Goal: Information Seeking & Learning: Learn about a topic

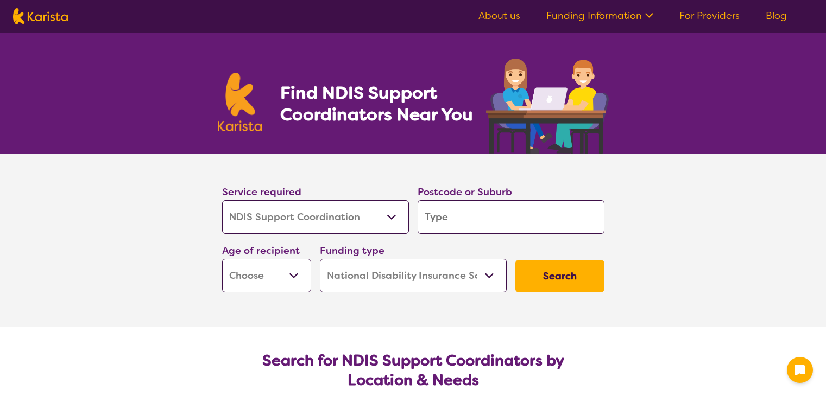
select select "NDIS Support Coordination"
select select "NDIS"
select select "NDIS Support Coordination"
select select "NDIS"
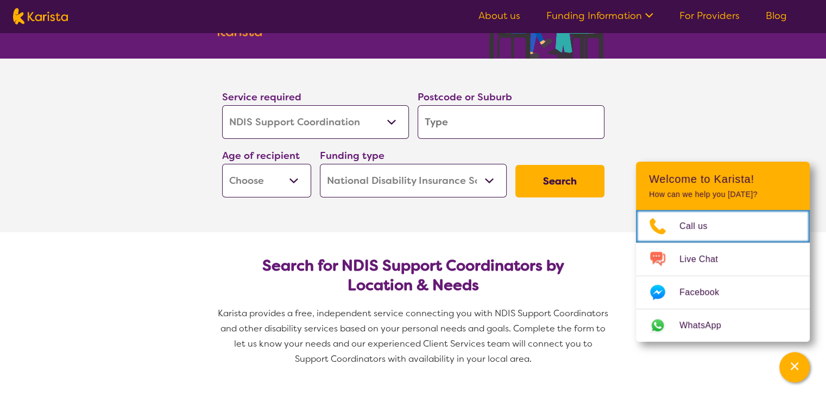
scroll to position [98, 0]
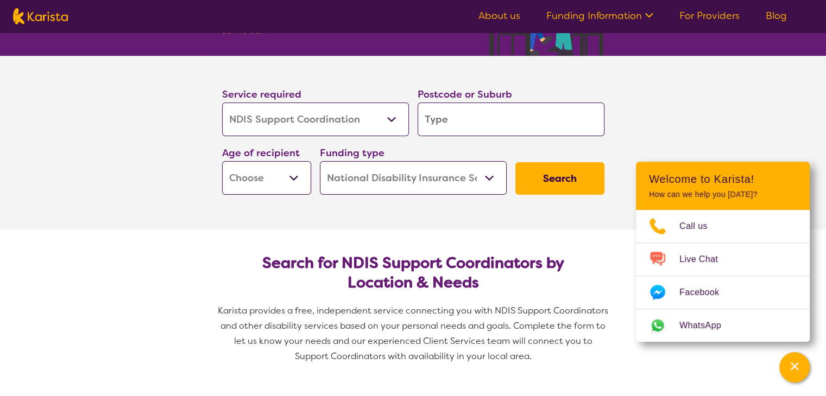
click at [474, 121] on input "search" at bounding box center [510, 120] width 187 height 34
click at [296, 174] on select "Early Childhood - 0 to 9 Child - 10 to 11 Adolescent - 12 to 17 Adult - 18 to 6…" at bounding box center [266, 178] width 89 height 34
select select "AD"
click at [222, 161] on select "Early Childhood - 0 to 9 Child - 10 to 11 Adolescent - 12 to 17 Adult - 18 to 6…" at bounding box center [266, 178] width 89 height 34
select select "AD"
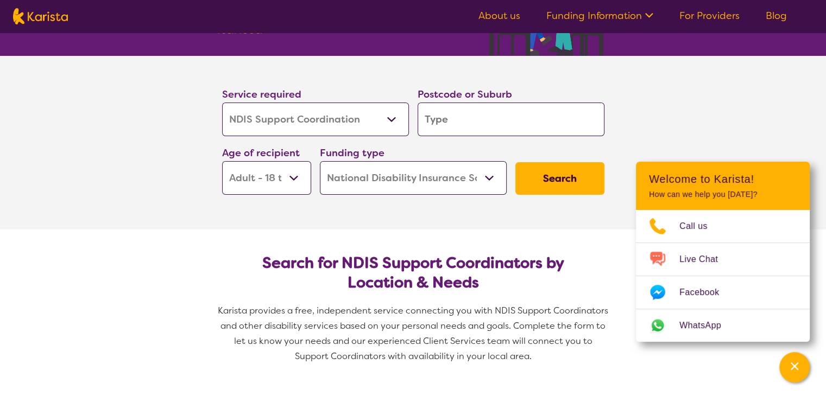
click at [488, 181] on select "Home Care Package (HCP) National Disability Insurance Scheme (NDIS) I don't know" at bounding box center [413, 178] width 187 height 34
click at [320, 161] on select "Home Care Package (HCP) National Disability Insurance Scheme (NDIS) I don't know" at bounding box center [413, 178] width 187 height 34
click at [484, 122] on input "search" at bounding box center [510, 120] width 187 height 34
click at [485, 117] on input "search" at bounding box center [510, 120] width 187 height 34
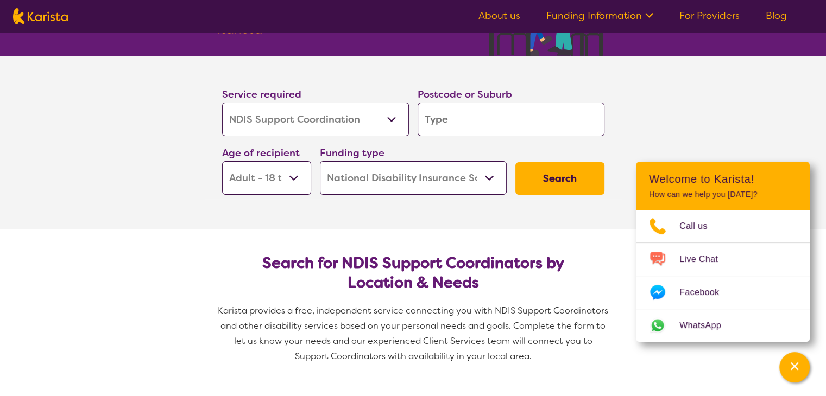
type input "l"
click at [572, 188] on button "Search" at bounding box center [559, 178] width 89 height 33
type input "A"
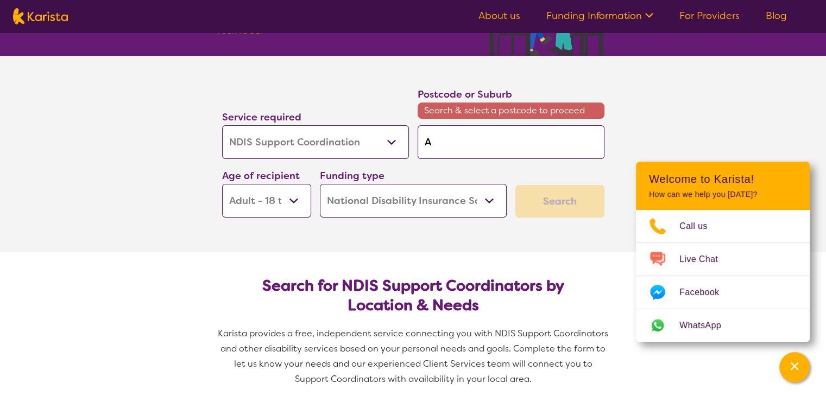
type input "AD"
type input "ADH"
type input "[MEDICAL_DATA]"
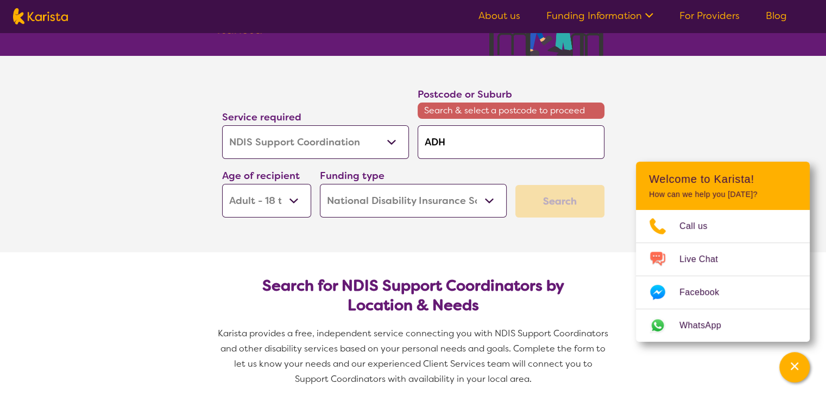
type input "[MEDICAL_DATA]"
type input "ADH"
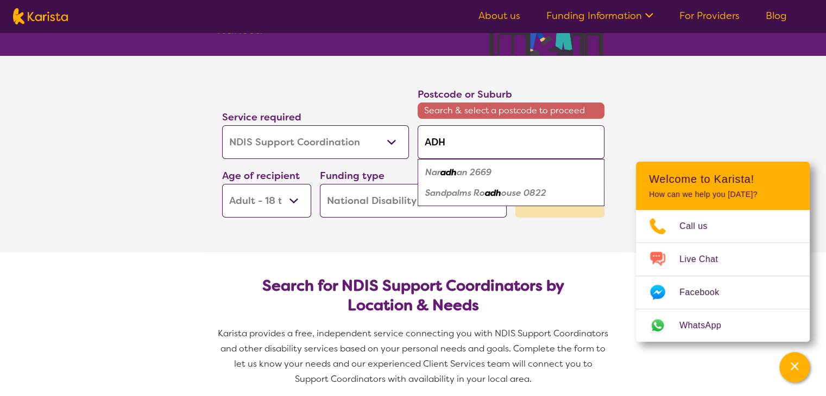
type input "AD"
type input "A"
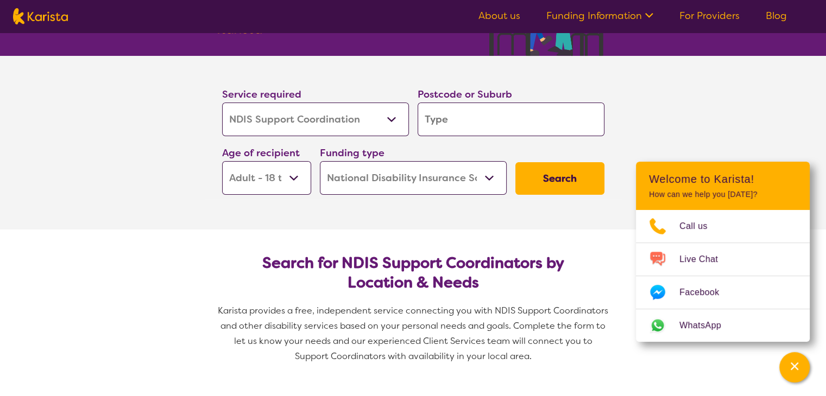
type input "P"
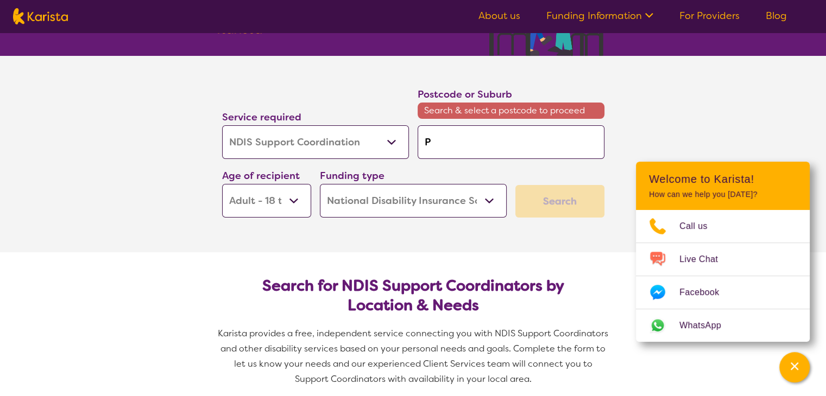
type input "Pe"
type input "Per"
type input "Pert"
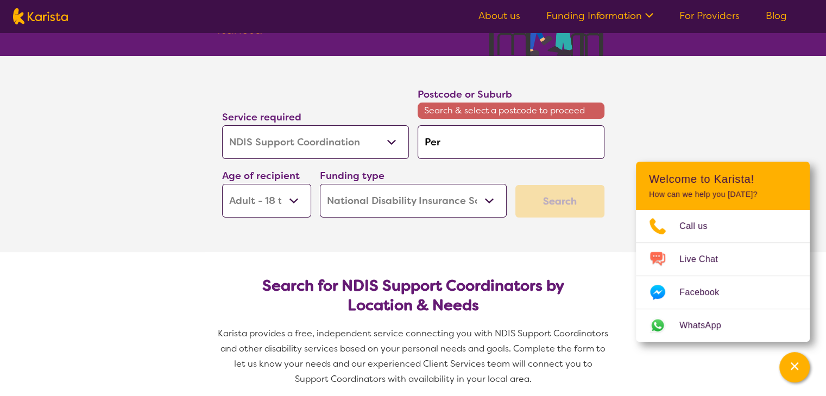
type input "Pert"
type input "[GEOGRAPHIC_DATA]"
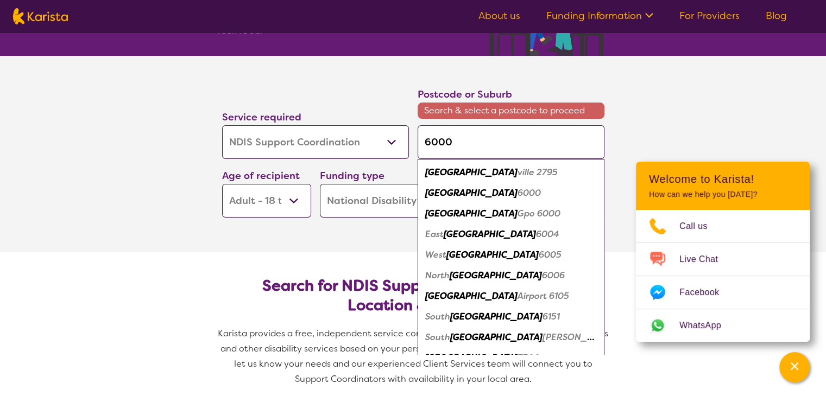
click button "Search" at bounding box center [559, 201] width 89 height 33
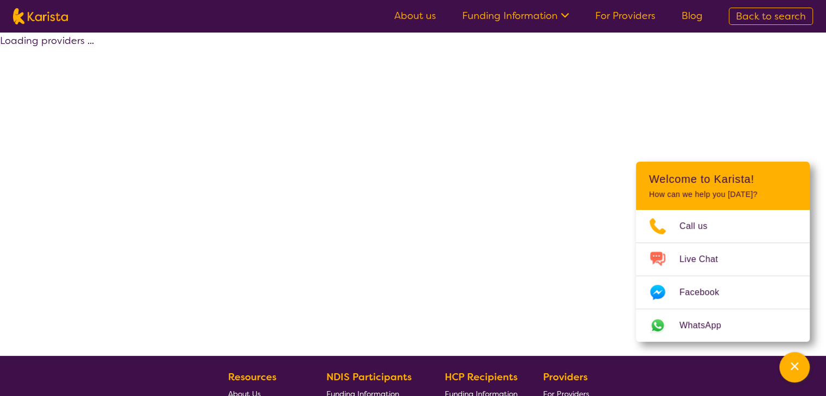
select select "by_score"
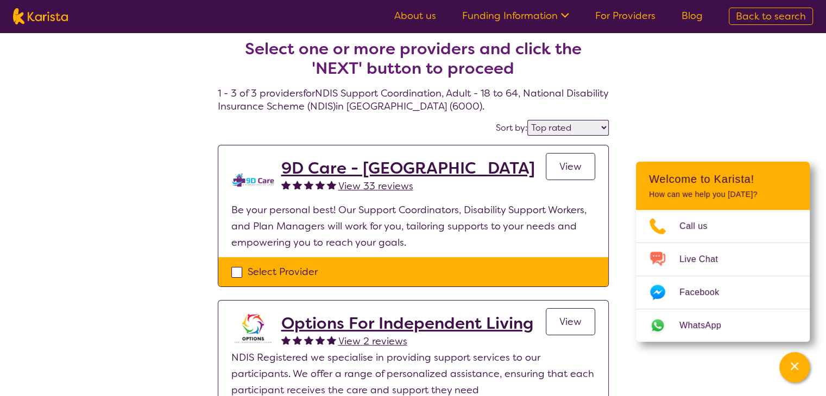
scroll to position [8, 0]
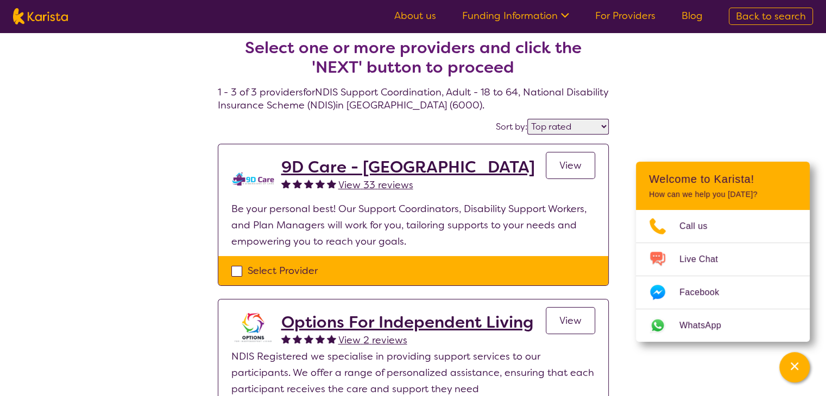
click at [333, 168] on h2 "9D Care - [GEOGRAPHIC_DATA]" at bounding box center [408, 167] width 254 height 20
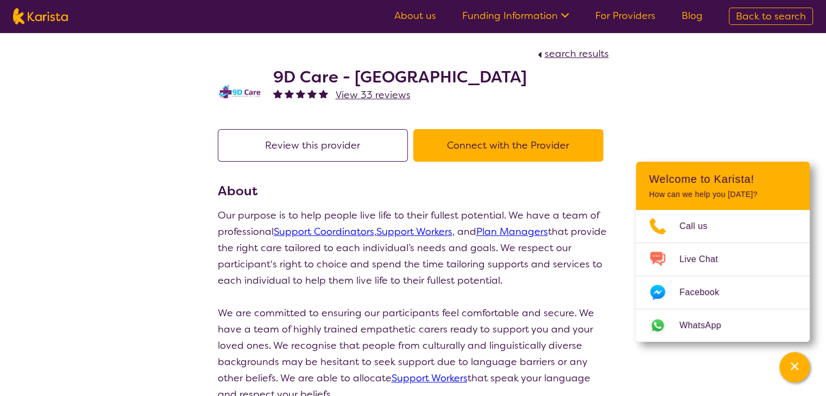
click at [516, 145] on button "Connect with the Provider" at bounding box center [508, 145] width 190 height 33
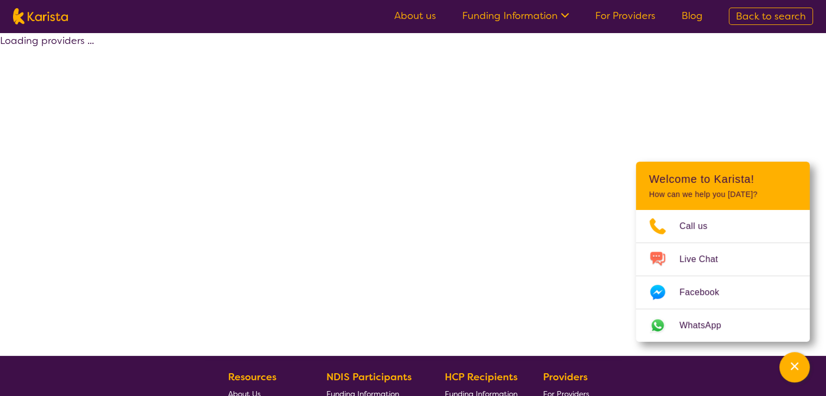
scroll to position [8, 0]
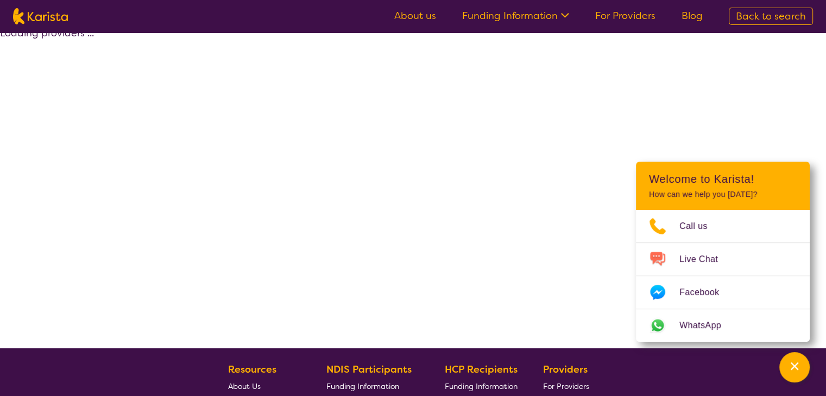
select select "by_score"
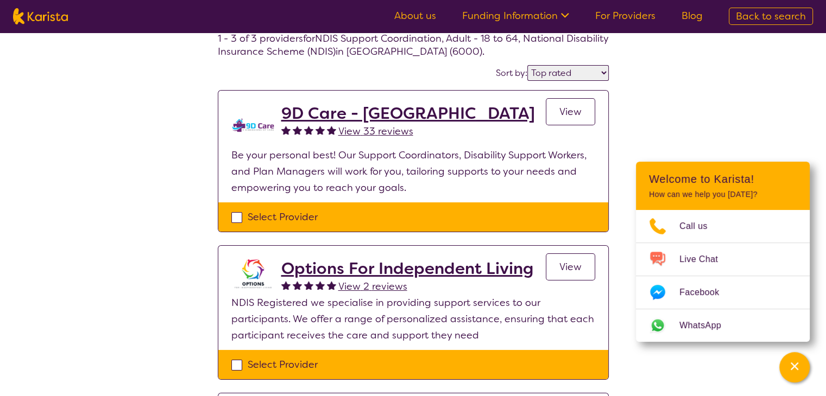
scroll to position [0, 0]
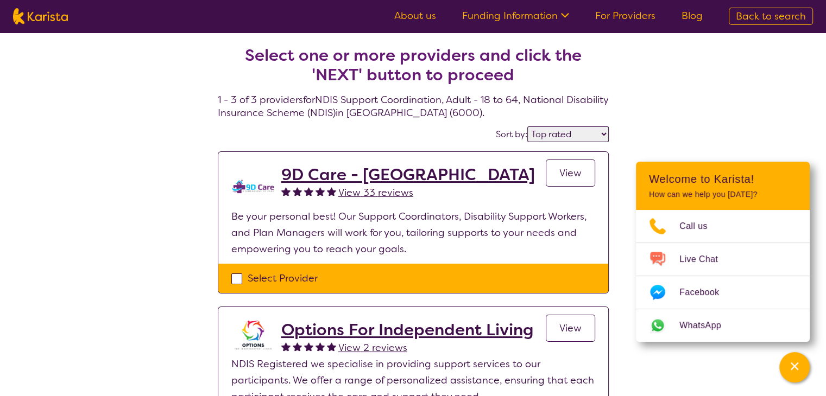
click at [601, 135] on select "Highly reviewed Top rated" at bounding box center [567, 134] width 81 height 16
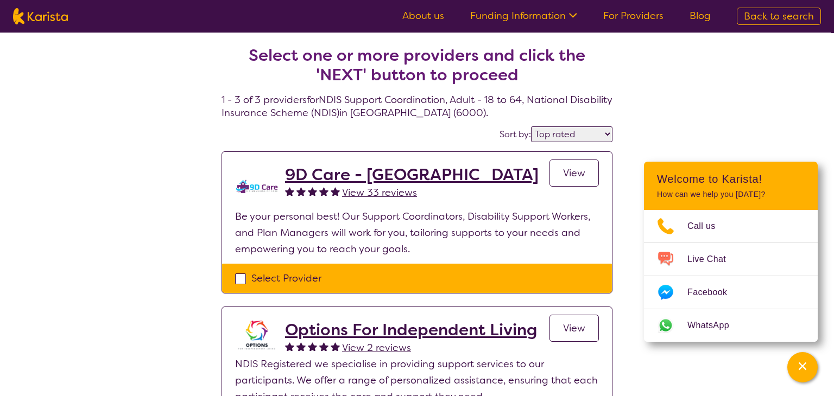
select select "NDIS Support Coordination"
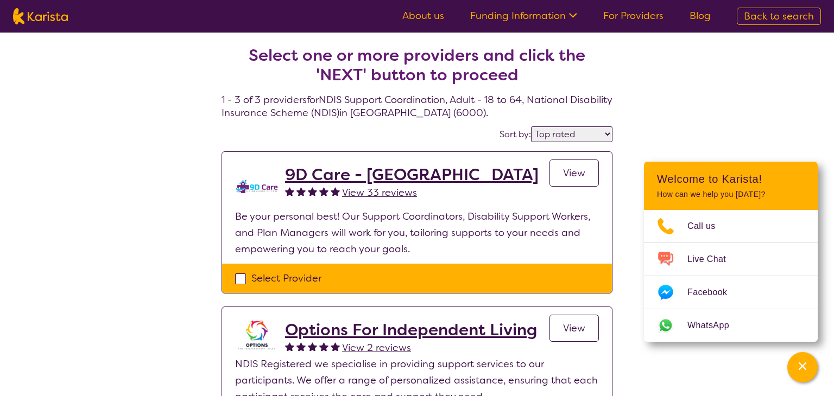
select select "AD"
select select "NDIS"
select select "NDIS Support Coordination"
select select "AD"
select select "NDIS"
